Goal: Use online tool/utility: Utilize a website feature to perform a specific function

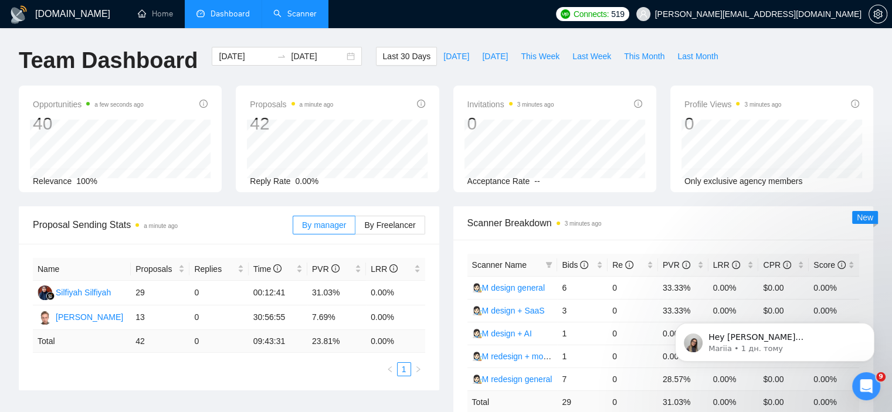
drag, startPoint x: 0, startPoint y: 0, endPoint x: 303, endPoint y: 15, distance: 303.4
click at [303, 15] on link "Scanner" at bounding box center [294, 14] width 43 height 10
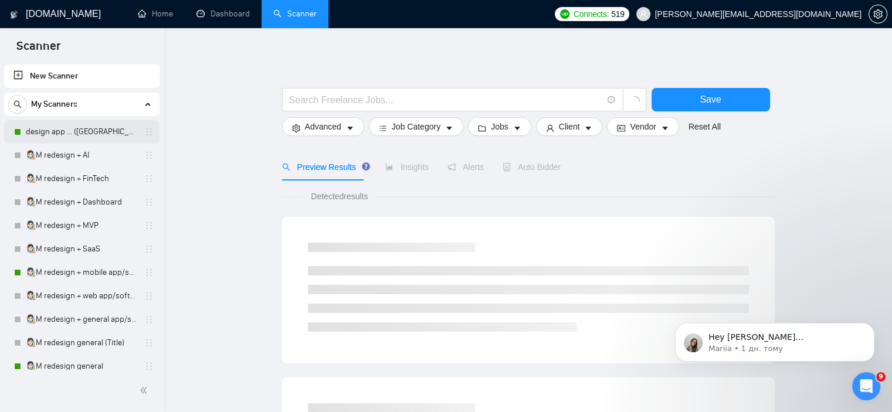
click at [32, 126] on link "design app ... ([GEOGRAPHIC_DATA])" at bounding box center [81, 131] width 111 height 23
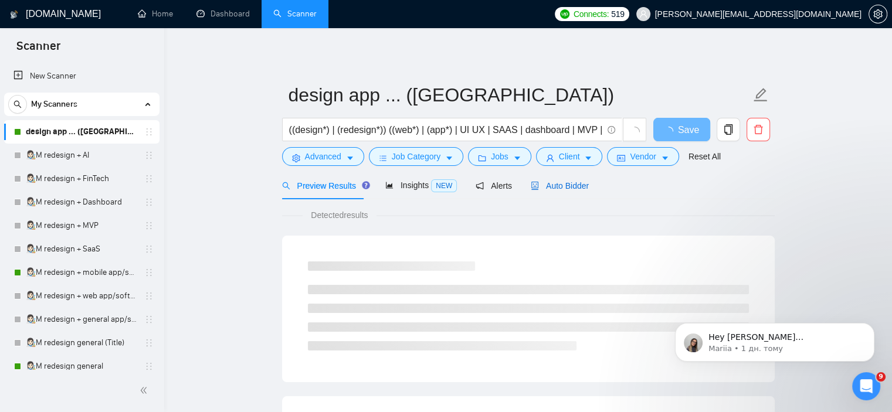
click at [550, 192] on div "Auto Bidder" at bounding box center [559, 185] width 58 height 13
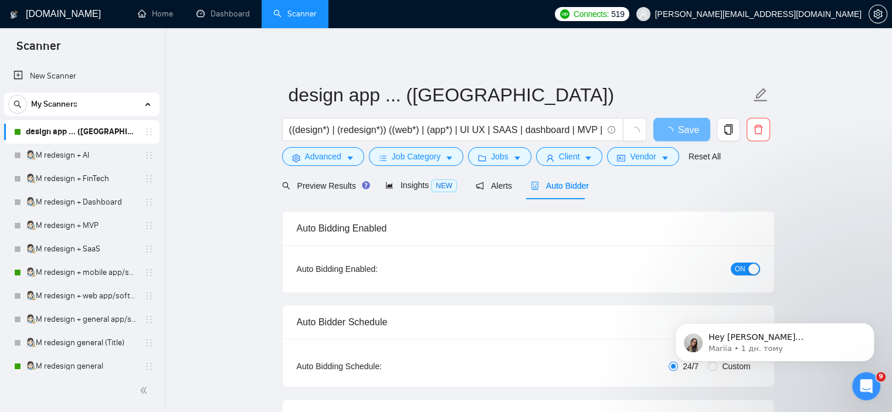
checkbox input "true"
